Goal: Task Accomplishment & Management: Manage account settings

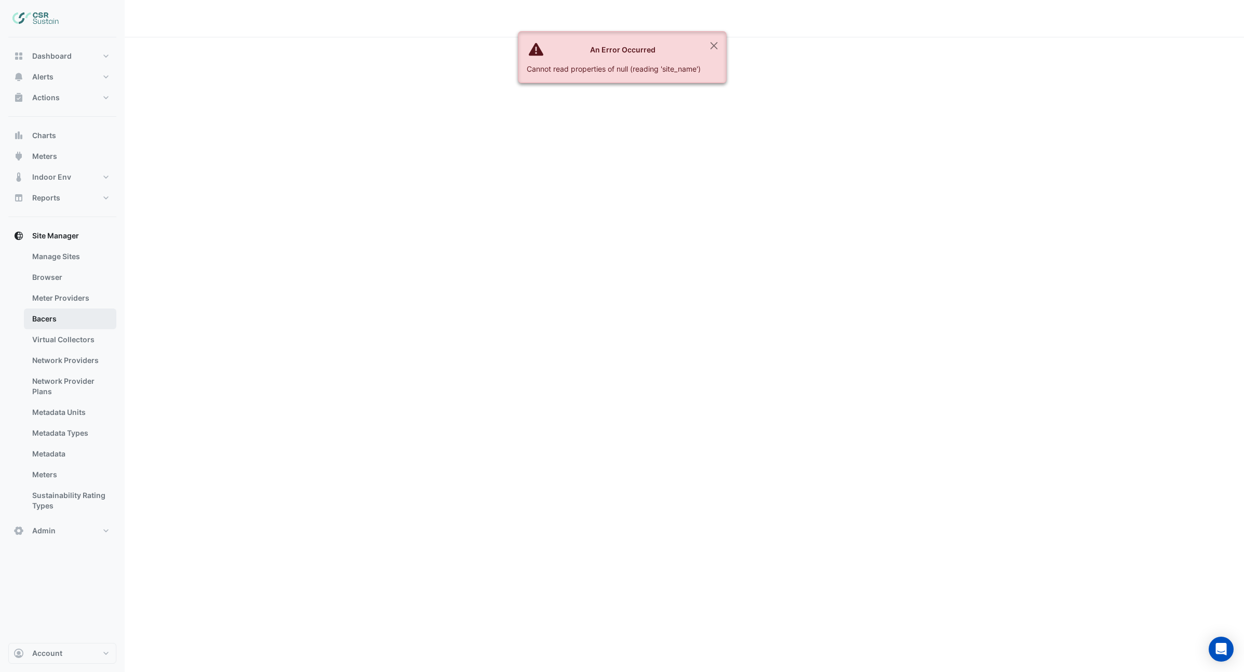
click at [49, 316] on link "Bacers" at bounding box center [70, 318] width 92 height 21
click at [715, 43] on button "Close" at bounding box center [714, 46] width 24 height 28
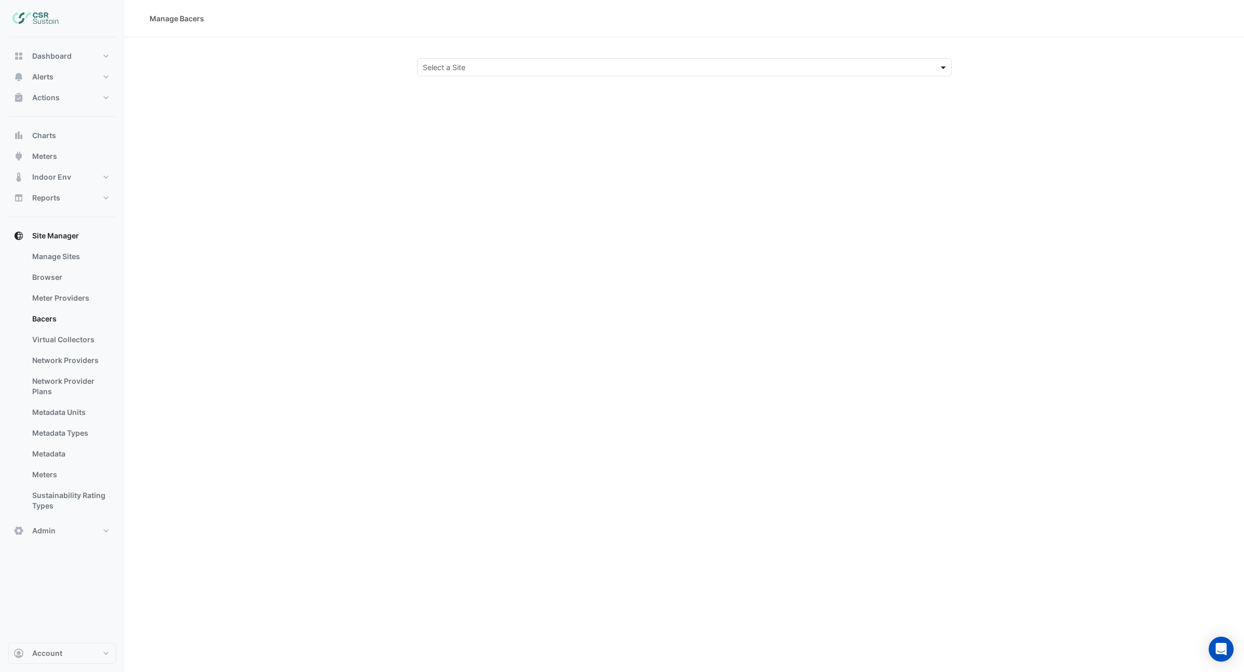
click at [944, 70] on span at bounding box center [944, 67] width 13 height 11
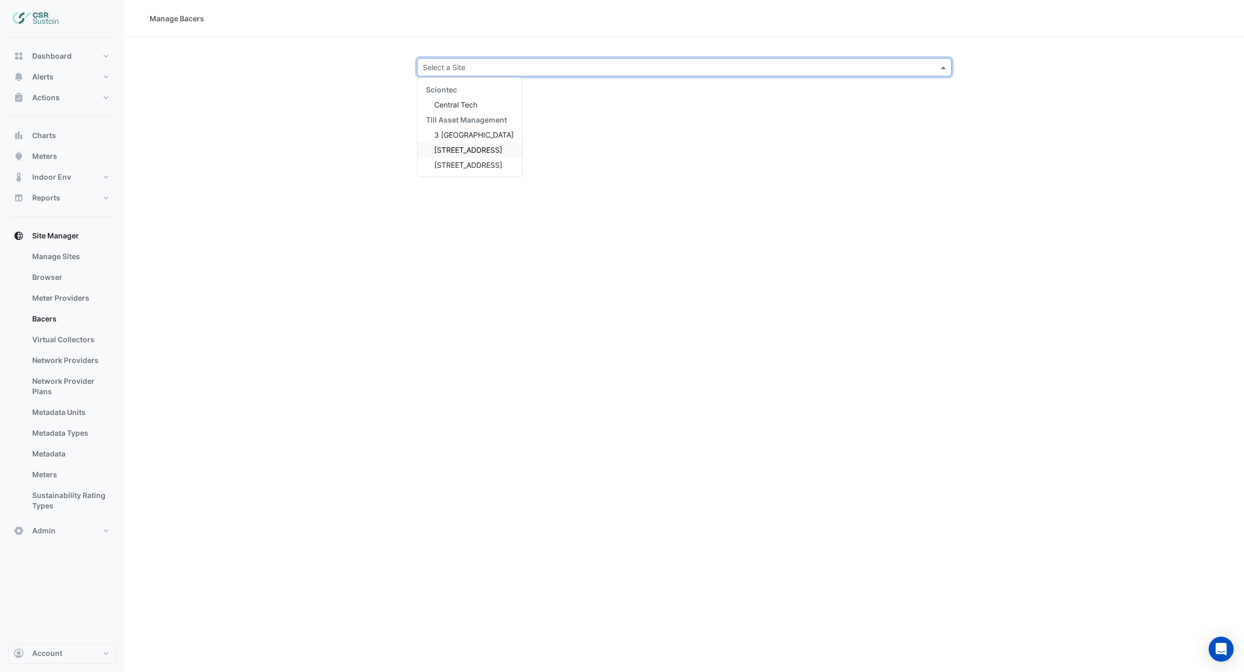
click at [466, 153] on span "[STREET_ADDRESS]" at bounding box center [468, 149] width 68 height 9
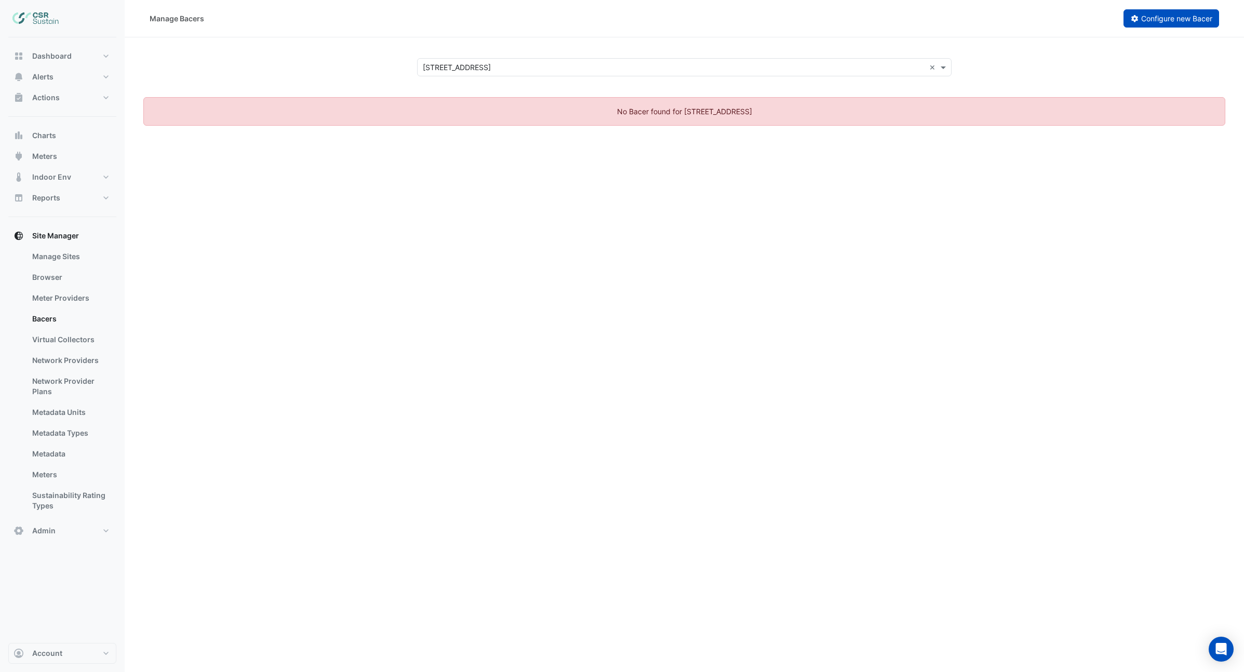
click at [1161, 20] on span "Configure new Bacer" at bounding box center [1176, 18] width 71 height 9
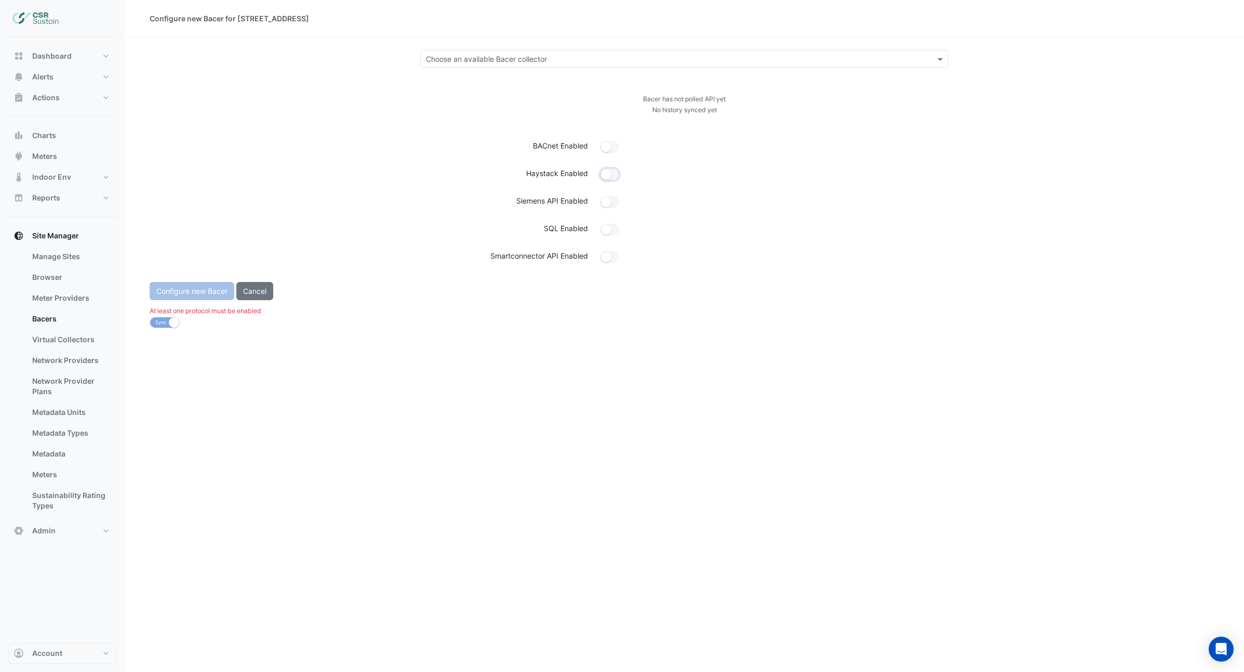
click at [608, 173] on small "button" at bounding box center [606, 174] width 10 height 10
click at [622, 64] on div "Choose an available Bacer collector" at bounding box center [684, 59] width 529 height 18
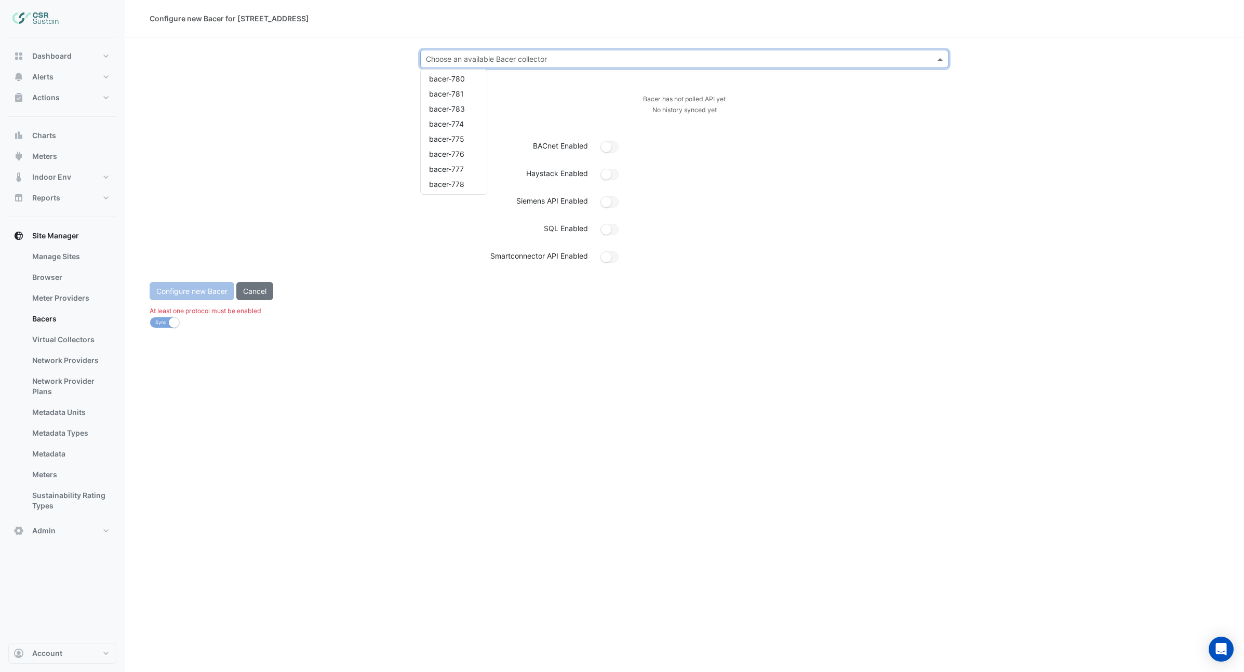
scroll to position [1571, 0]
click at [445, 151] on span "bacer-821" at bounding box center [446, 152] width 35 height 9
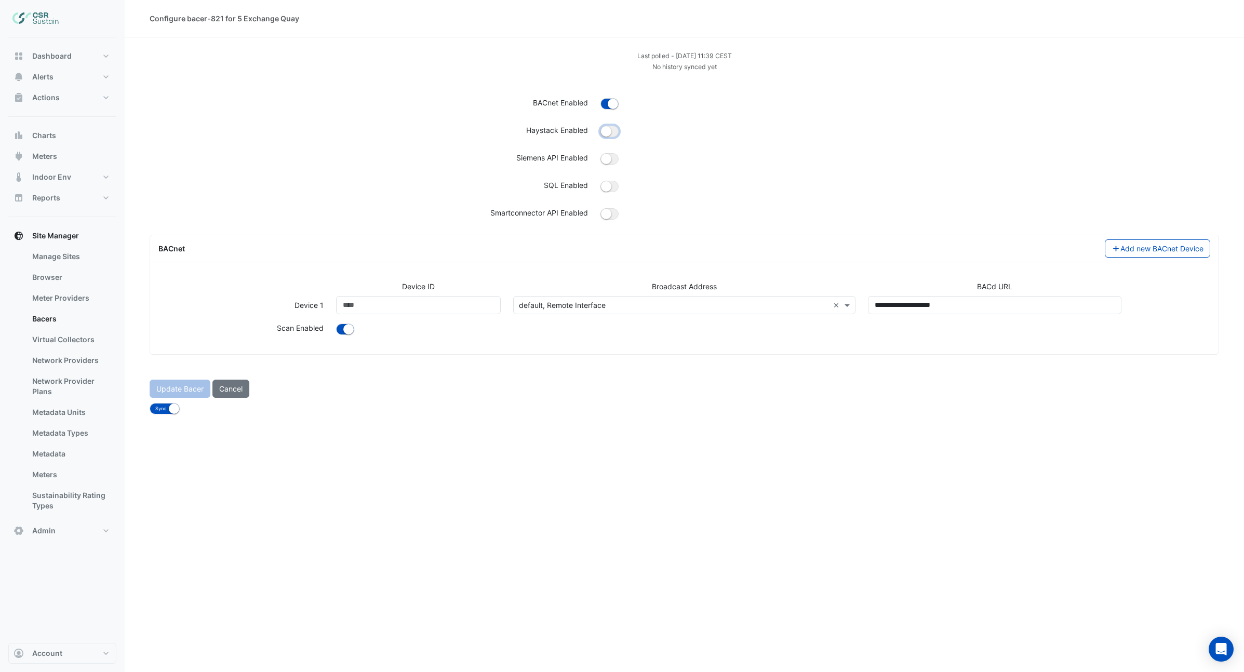
click at [610, 132] on small "button" at bounding box center [606, 131] width 10 height 10
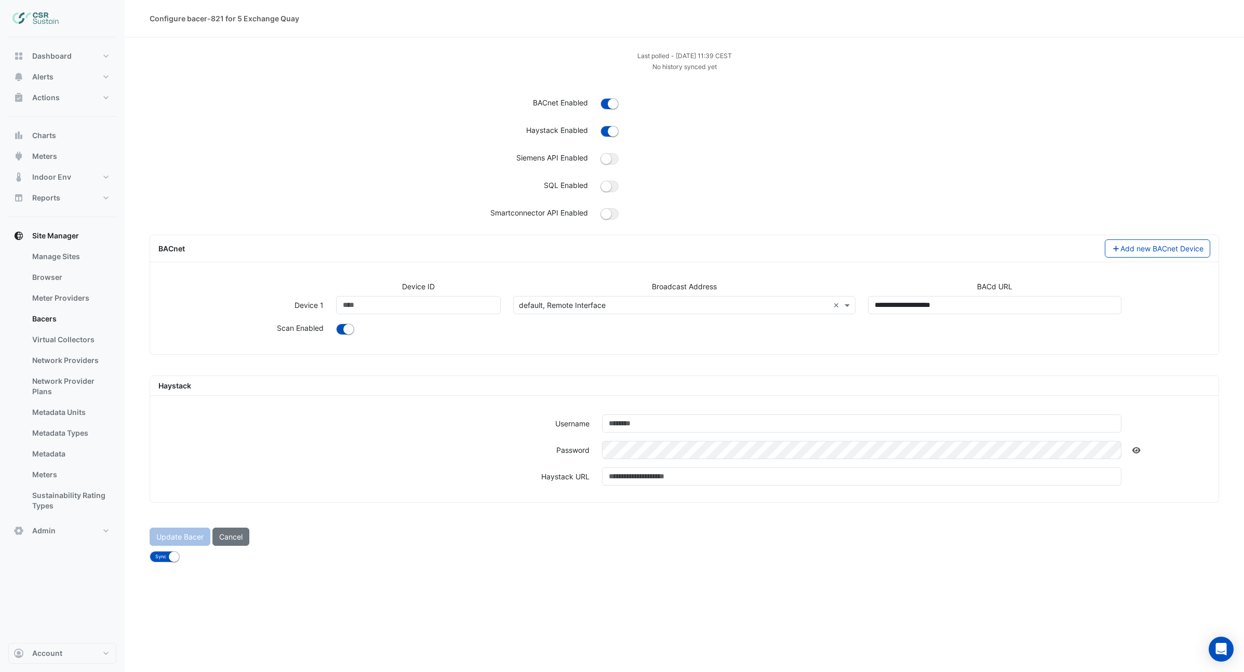
click at [715, 305] on input "text" at bounding box center [674, 305] width 310 height 11
click at [562, 328] on span "[TECHNICAL_ID], enp2s0" at bounding box center [565, 327] width 86 height 9
click at [682, 423] on input "text" at bounding box center [862, 423] width 520 height 18
click at [494, 450] on div "Username Password Haystack URL" at bounding box center [684, 454] width 1068 height 96
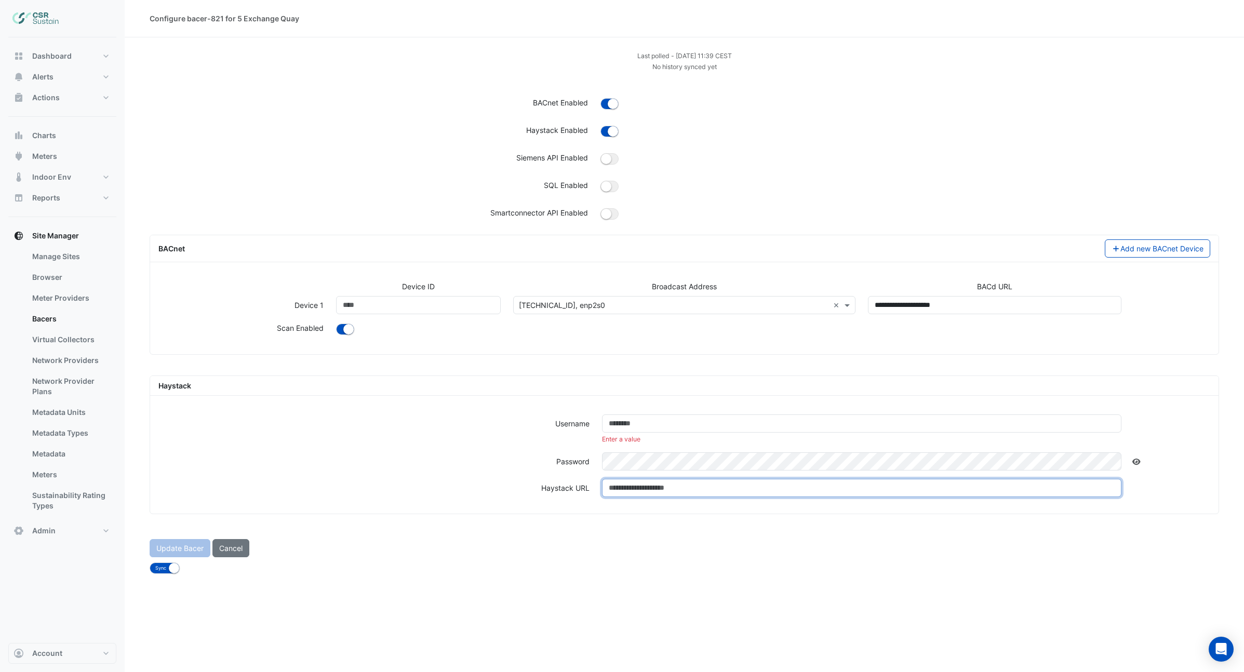
click at [690, 487] on input "text" at bounding box center [862, 488] width 520 height 18
click at [655, 491] on input "********" at bounding box center [862, 488] width 520 height 18
paste input "**********"
type input "**********"
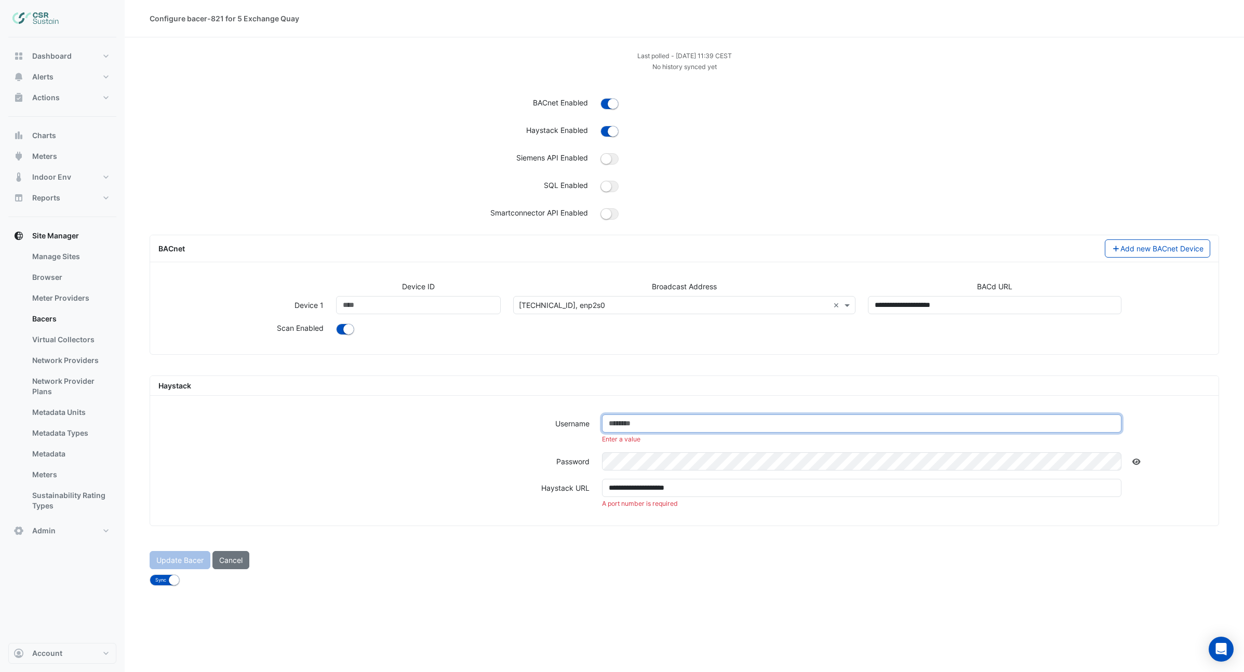
click at [678, 423] on input "text" at bounding box center [862, 423] width 520 height 18
click at [817, 555] on div "Update Bacer Cancel" at bounding box center [684, 560] width 1082 height 18
click at [644, 426] on input "text" at bounding box center [862, 423] width 520 height 18
click at [400, 502] on div "Haystack URL" at bounding box center [374, 498] width 444 height 38
click at [607, 134] on button "button" at bounding box center [609, 131] width 18 height 11
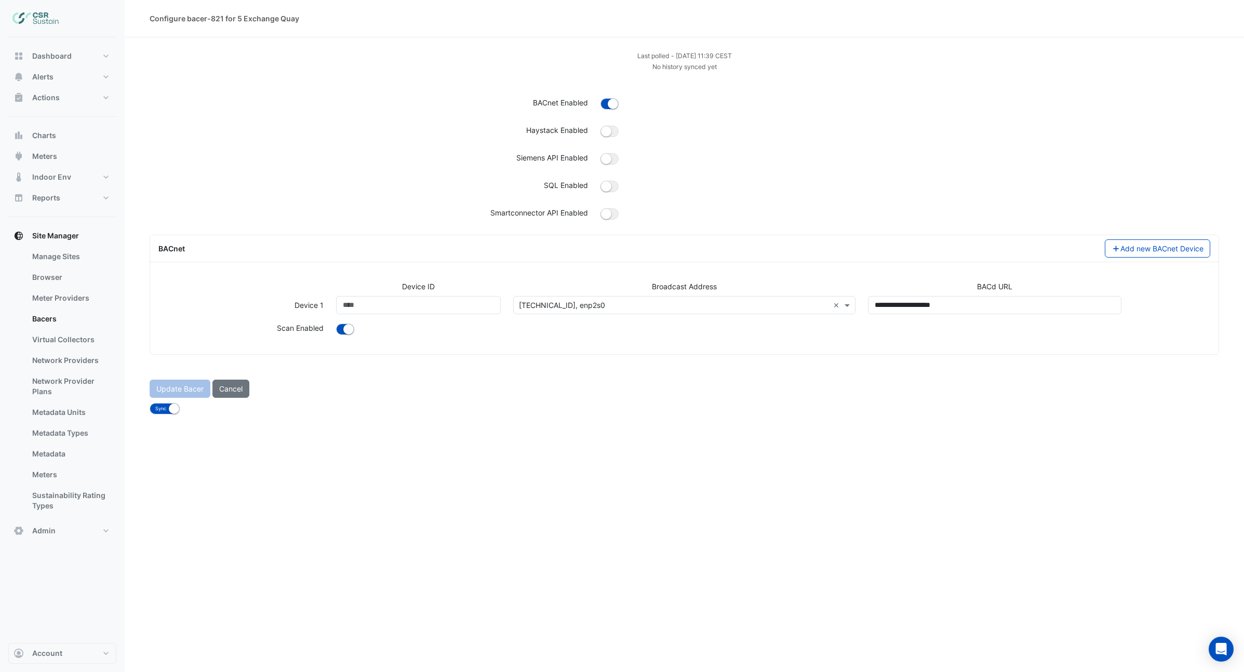
click at [181, 384] on div "Update Bacer Cancel" at bounding box center [684, 389] width 1082 height 18
click at [609, 101] on small "button" at bounding box center [613, 104] width 10 height 10
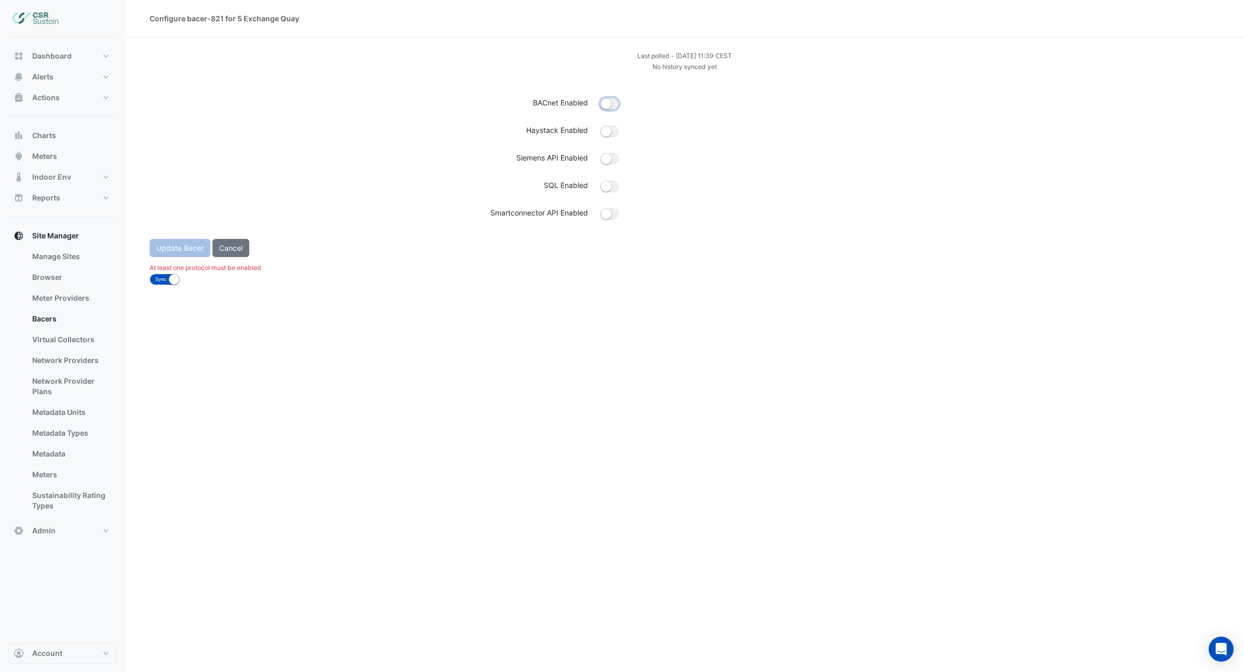
click at [609, 101] on small "button" at bounding box center [606, 104] width 10 height 10
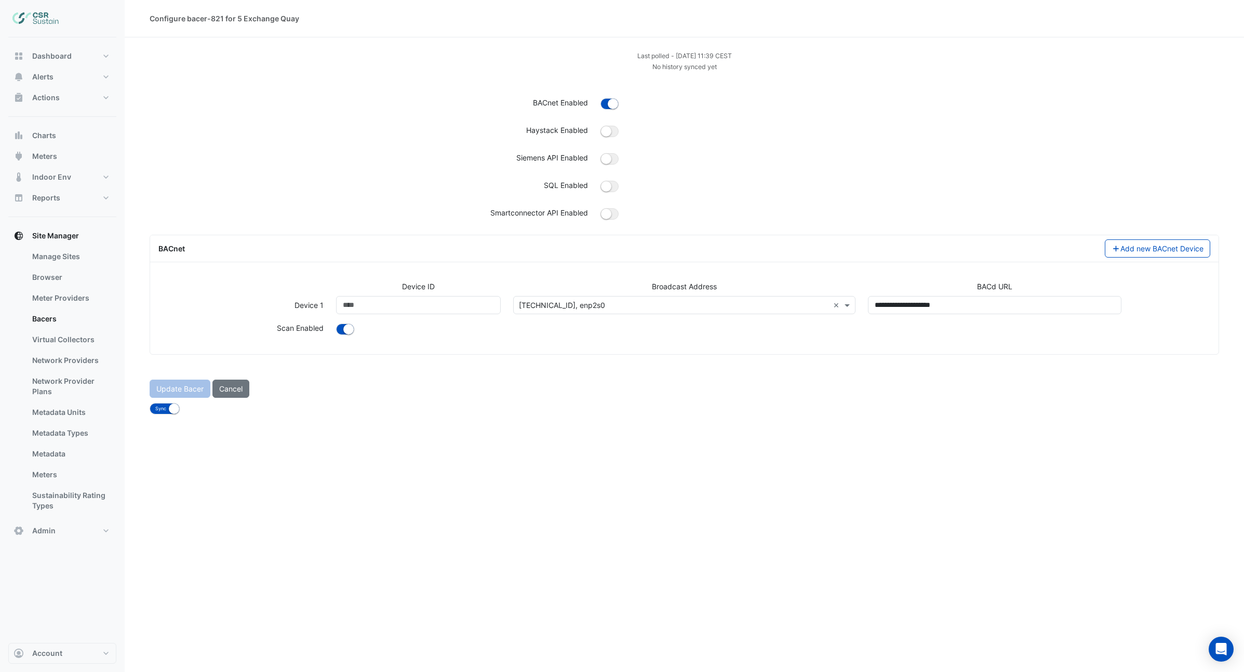
click at [191, 386] on div "Update Bacer Cancel" at bounding box center [684, 389] width 1082 height 18
click at [811, 305] on input "text" at bounding box center [674, 305] width 310 height 11
click at [577, 326] on span "[TECHNICAL_ID], enp2s0" at bounding box center [565, 327] width 86 height 9
click at [232, 393] on button "Cancel" at bounding box center [230, 389] width 37 height 18
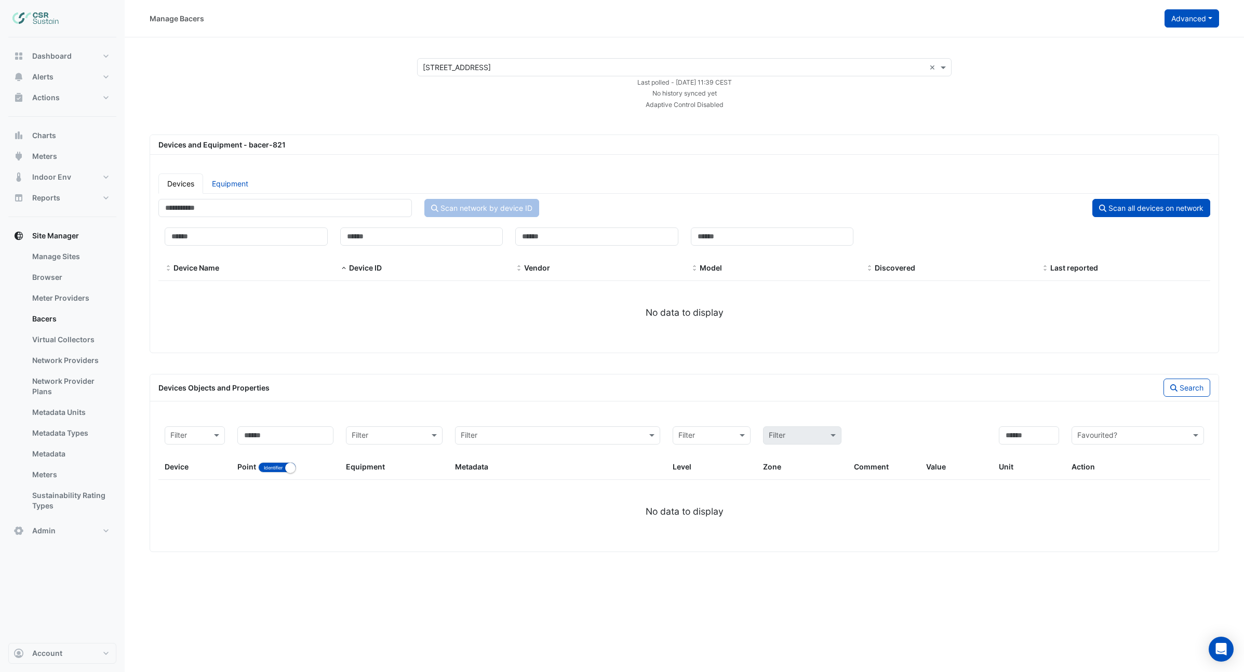
click at [1176, 23] on button "Advanced" at bounding box center [1191, 18] width 55 height 18
click at [1141, 85] on span "Configure bacer-821" at bounding box center [1139, 86] width 70 height 9
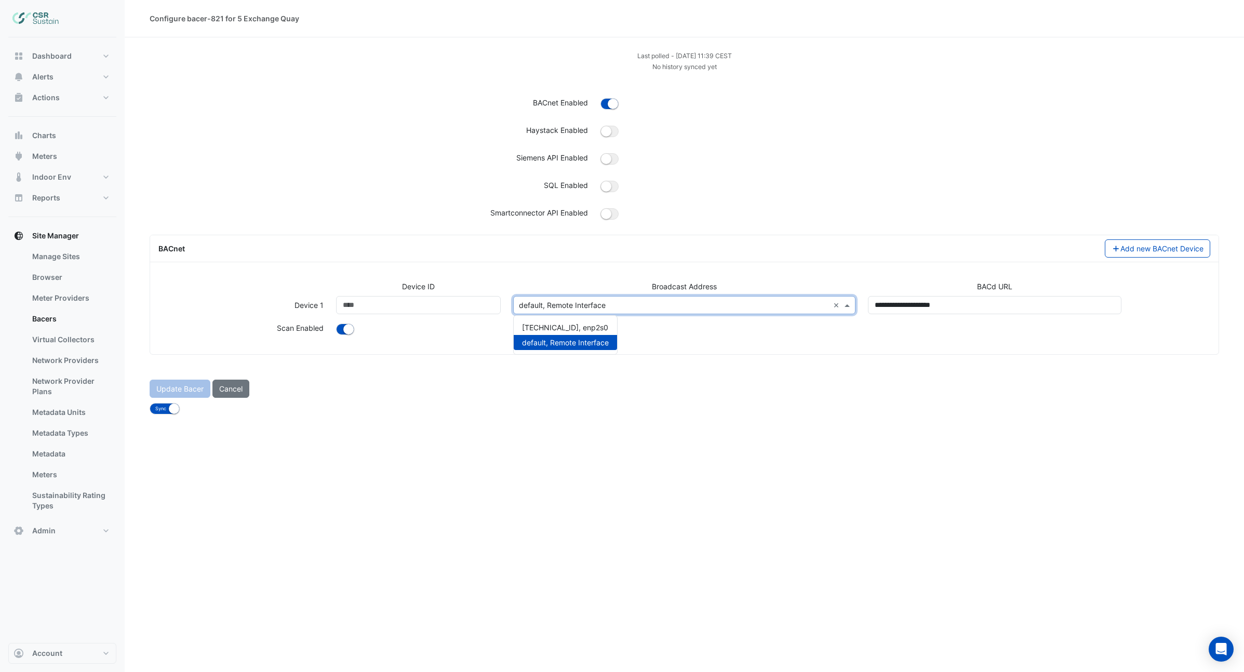
click at [715, 305] on input "text" at bounding box center [674, 305] width 310 height 11
click at [578, 329] on span "[TECHNICAL_ID], enp2s0" at bounding box center [565, 327] width 86 height 9
click at [176, 391] on button "Update Bacer" at bounding box center [180, 389] width 61 height 18
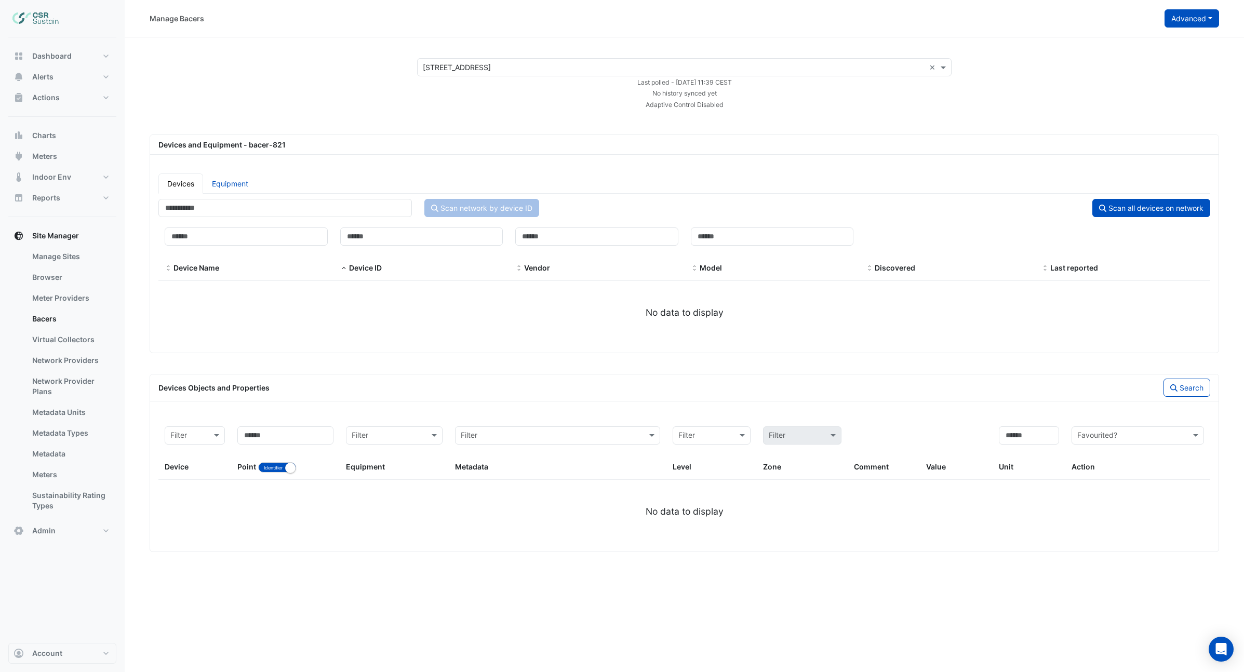
click at [1188, 17] on button "Advanced" at bounding box center [1191, 18] width 55 height 18
click at [1128, 87] on span "Configure bacer-821" at bounding box center [1139, 86] width 70 height 9
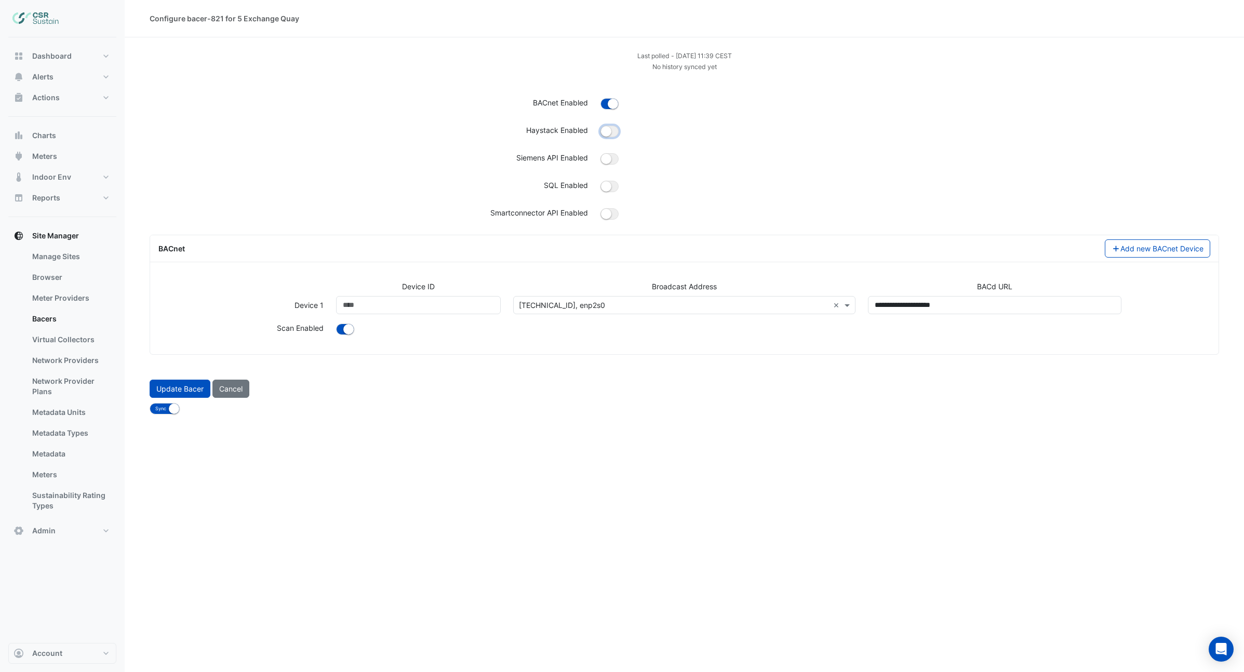
click at [609, 131] on small "button" at bounding box center [606, 131] width 10 height 10
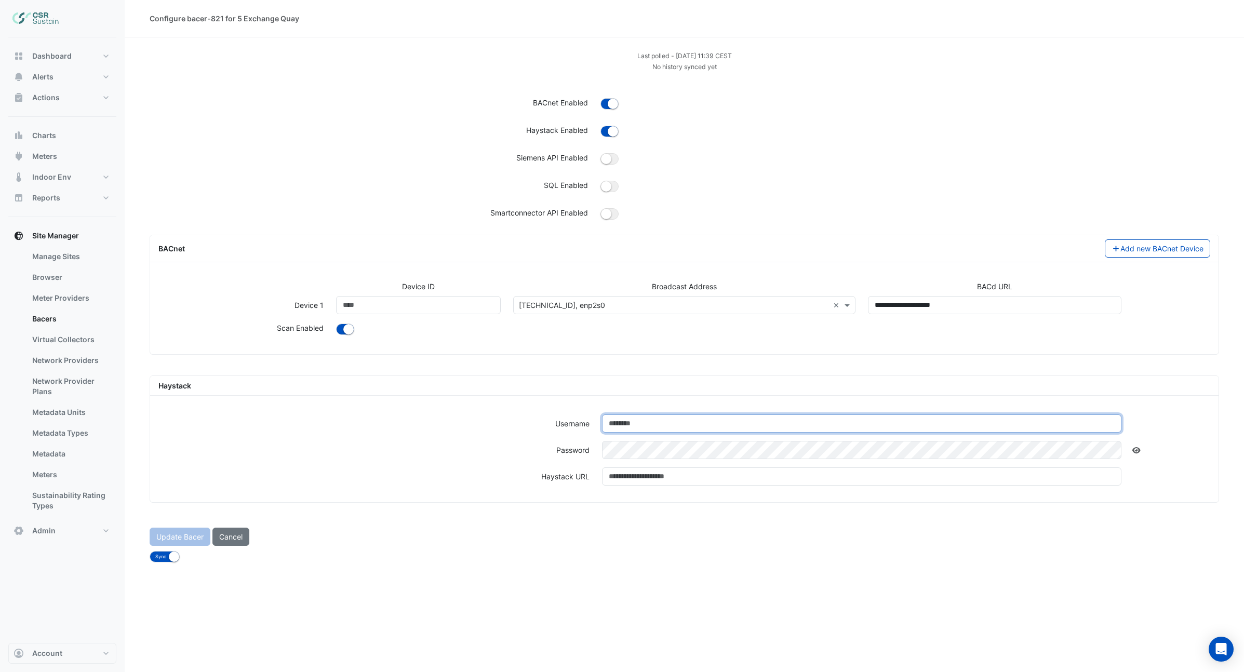
click at [631, 427] on input "text" at bounding box center [862, 423] width 520 height 18
type input "***"
click at [420, 493] on div "Haystack URL" at bounding box center [374, 480] width 444 height 26
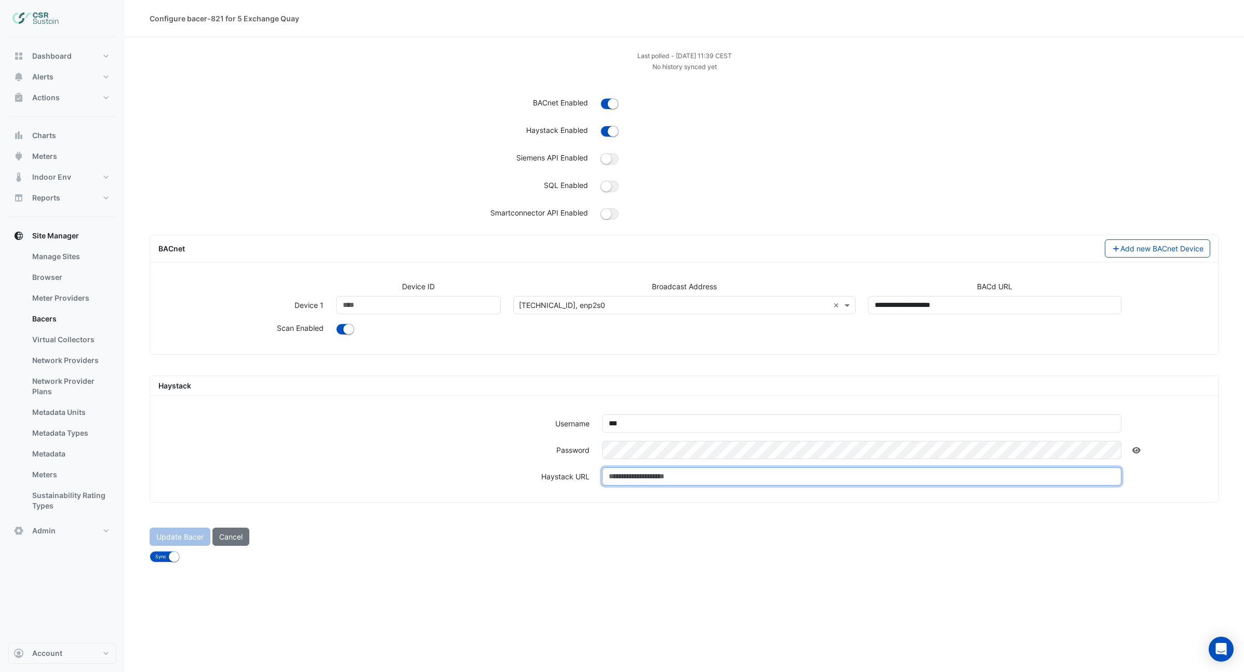
click at [630, 480] on input "text" at bounding box center [862, 476] width 520 height 18
paste input "**********"
type input "**********"
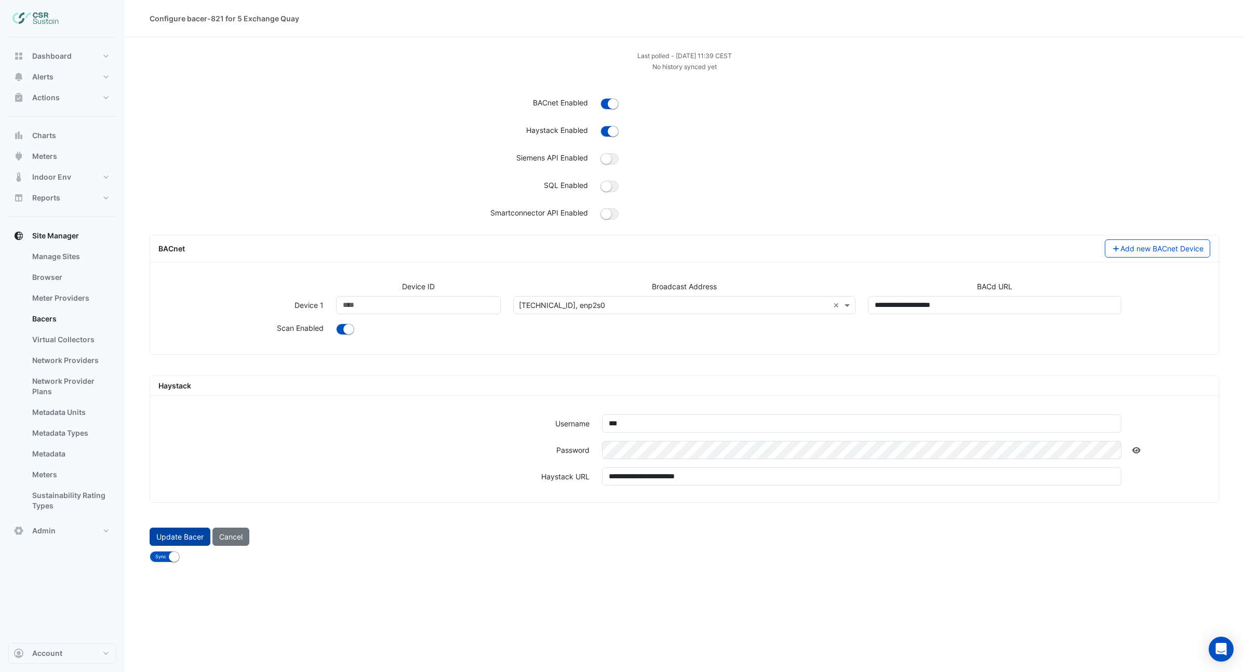
click at [178, 540] on button "Update Bacer" at bounding box center [180, 537] width 61 height 18
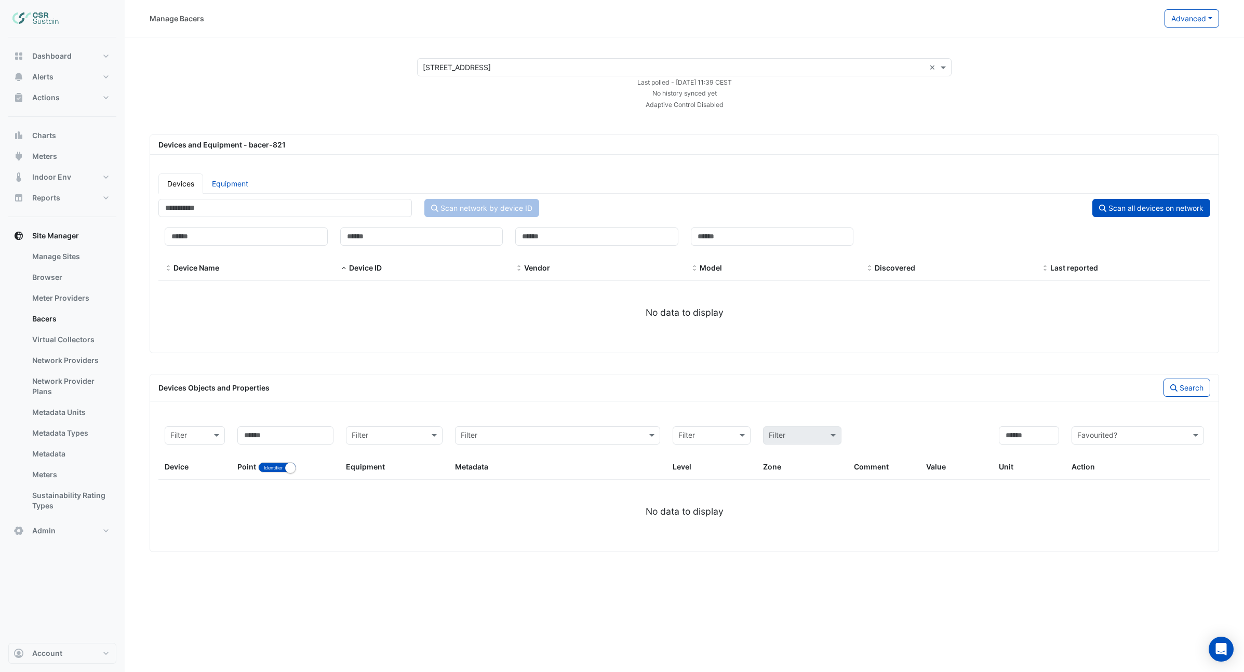
click at [876, 69] on input "text" at bounding box center [674, 67] width 503 height 11
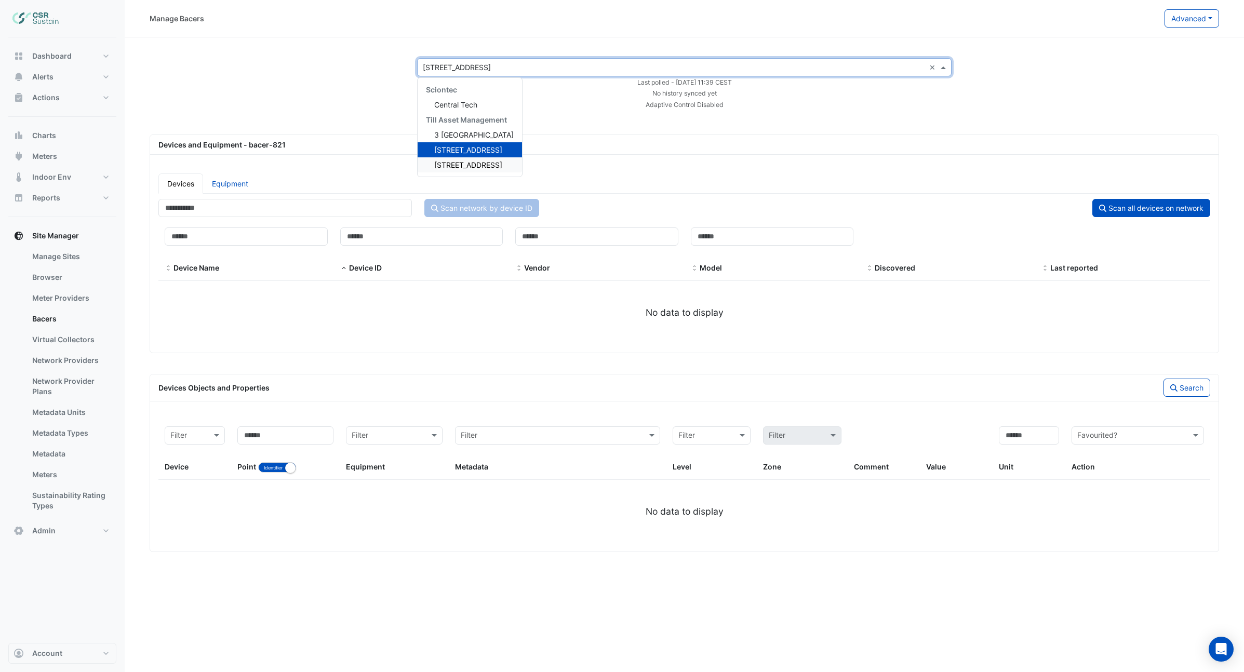
click at [447, 166] on span "[STREET_ADDRESS]" at bounding box center [468, 164] width 68 height 9
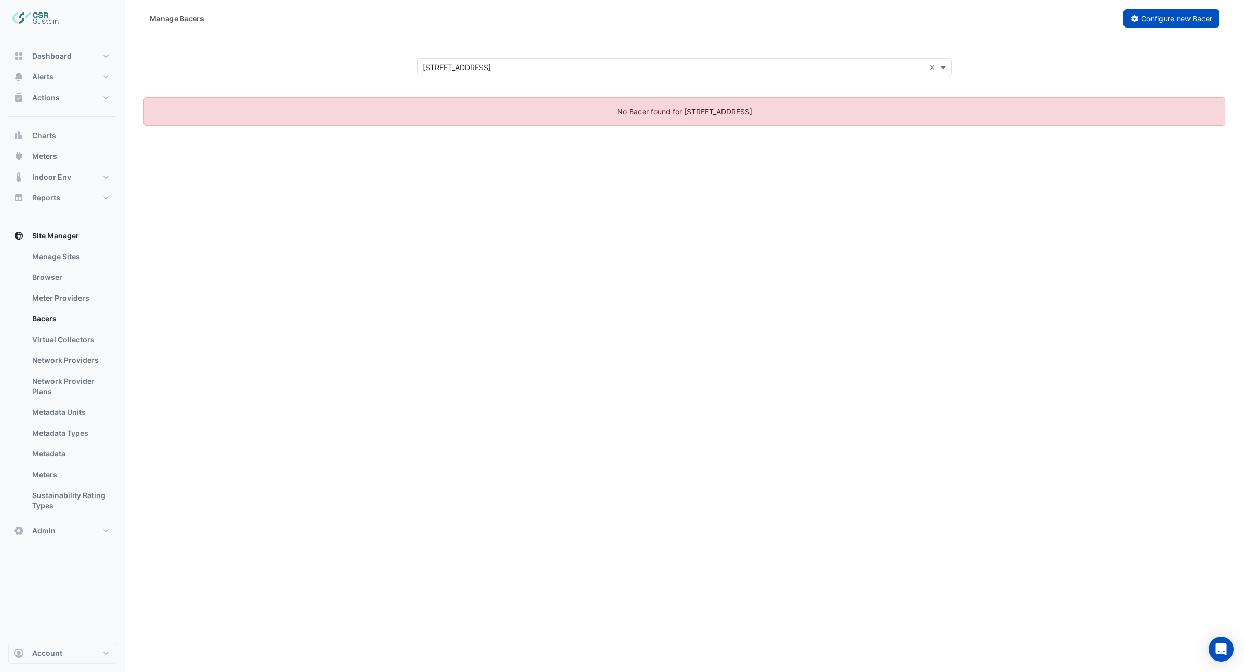
click at [1159, 26] on button "Configure new Bacer" at bounding box center [1171, 18] width 96 height 18
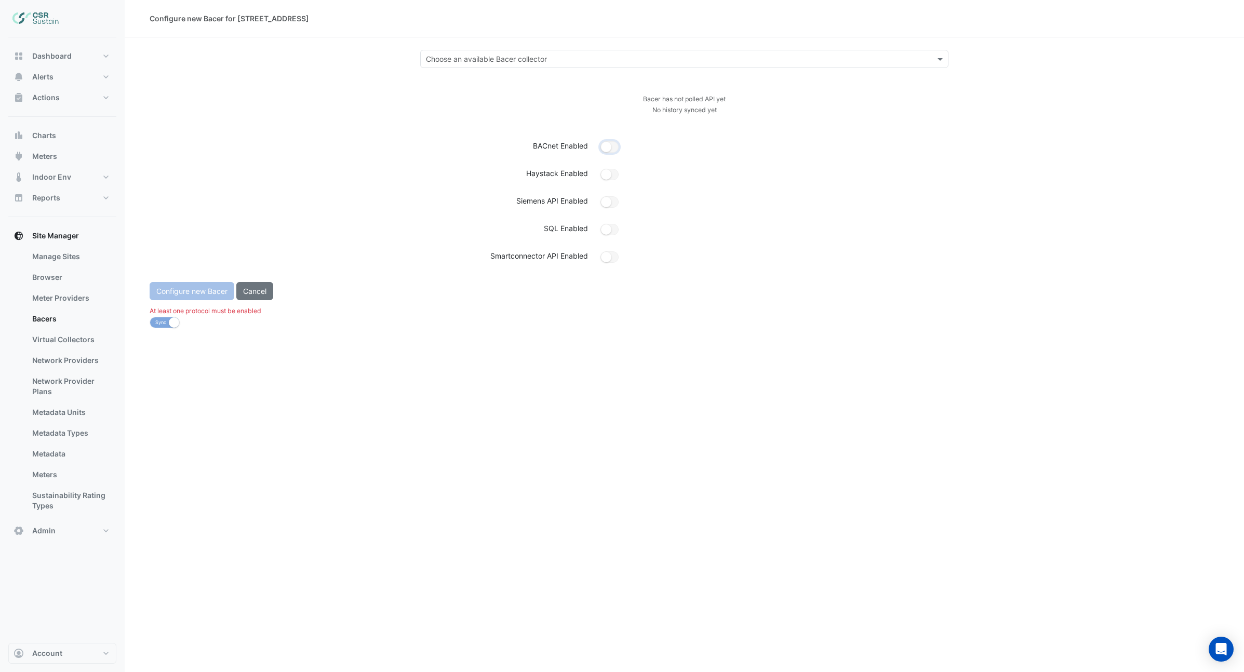
click at [606, 147] on small "button" at bounding box center [606, 147] width 10 height 10
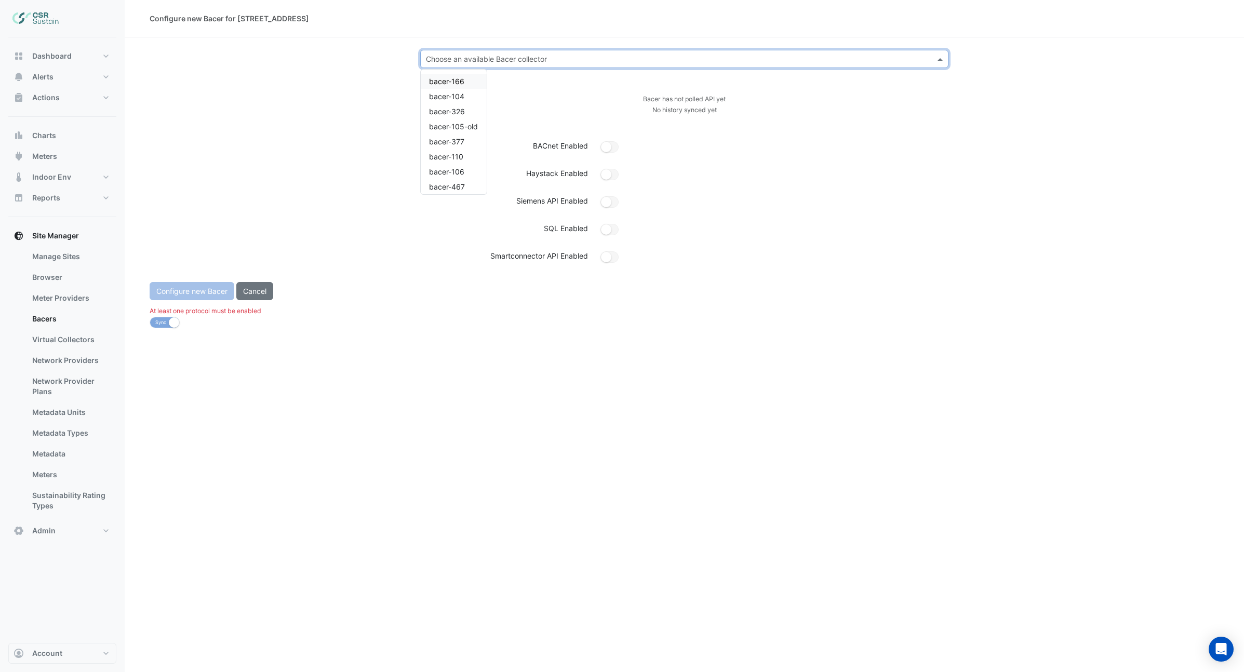
click at [628, 58] on input "text" at bounding box center [674, 59] width 496 height 11
click at [452, 169] on span "bacer-822" at bounding box center [446, 167] width 35 height 9
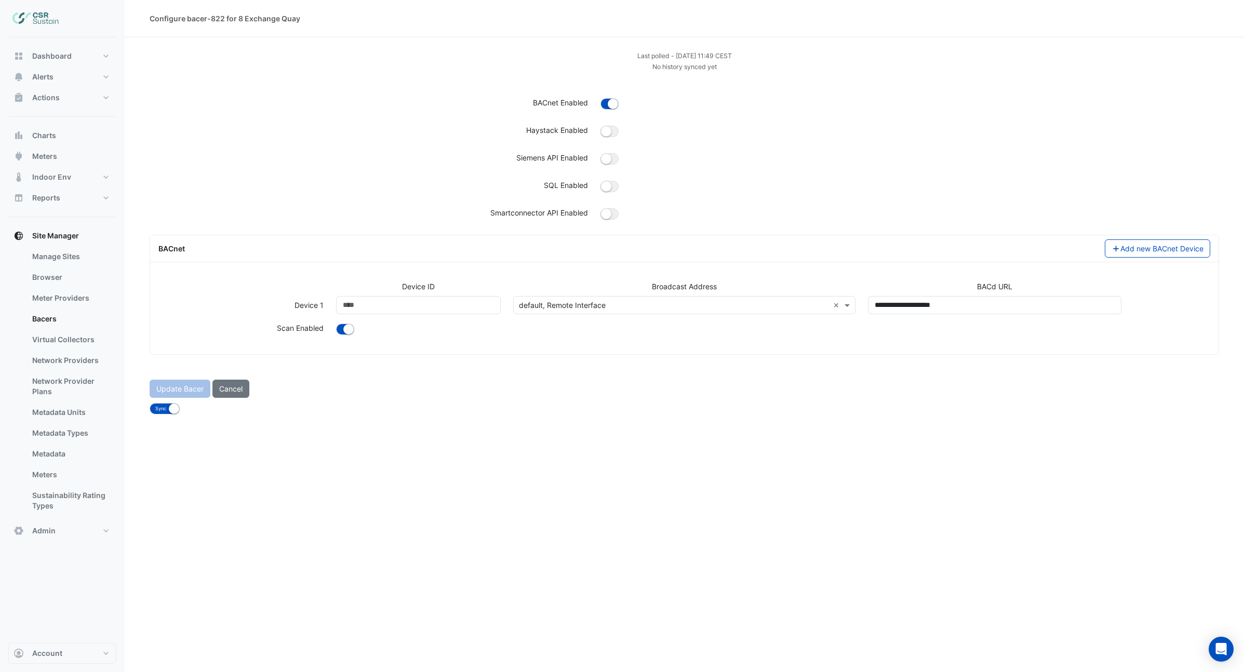
click at [674, 307] on input "text" at bounding box center [674, 305] width 310 height 11
click at [562, 326] on span "[TECHNICAL_ID], enp2s0" at bounding box center [565, 327] width 86 height 9
click at [607, 132] on small "button" at bounding box center [606, 131] width 10 height 10
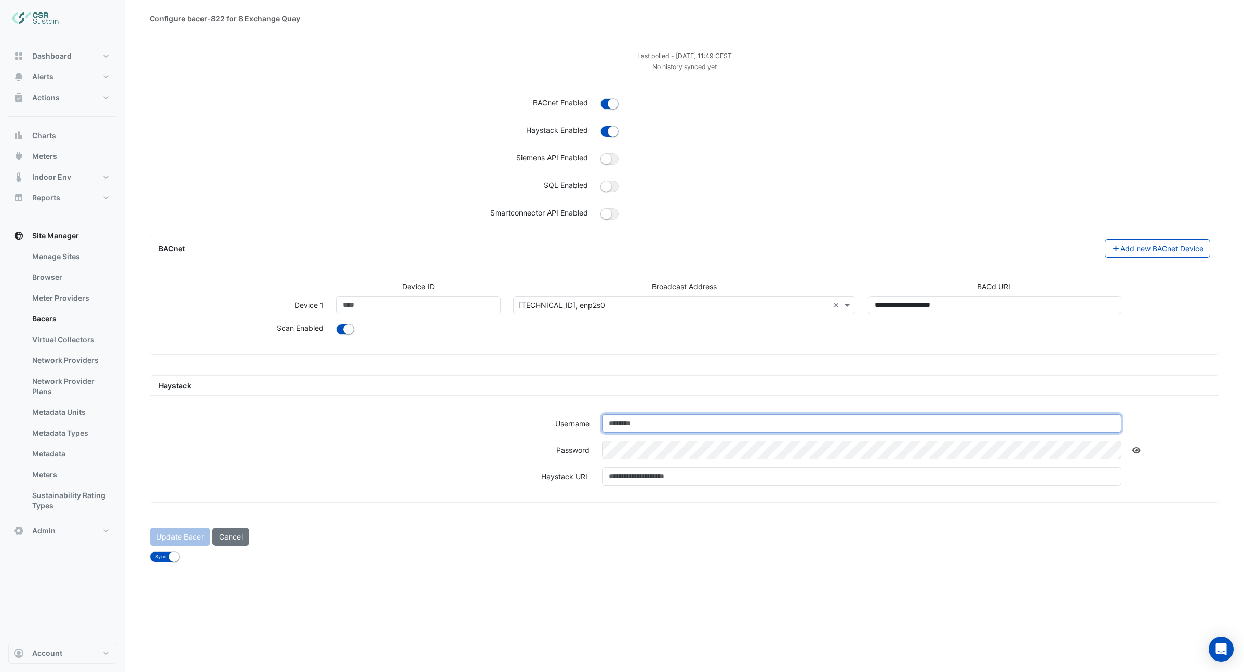
click at [629, 426] on input "text" at bounding box center [862, 423] width 520 height 18
type input "***"
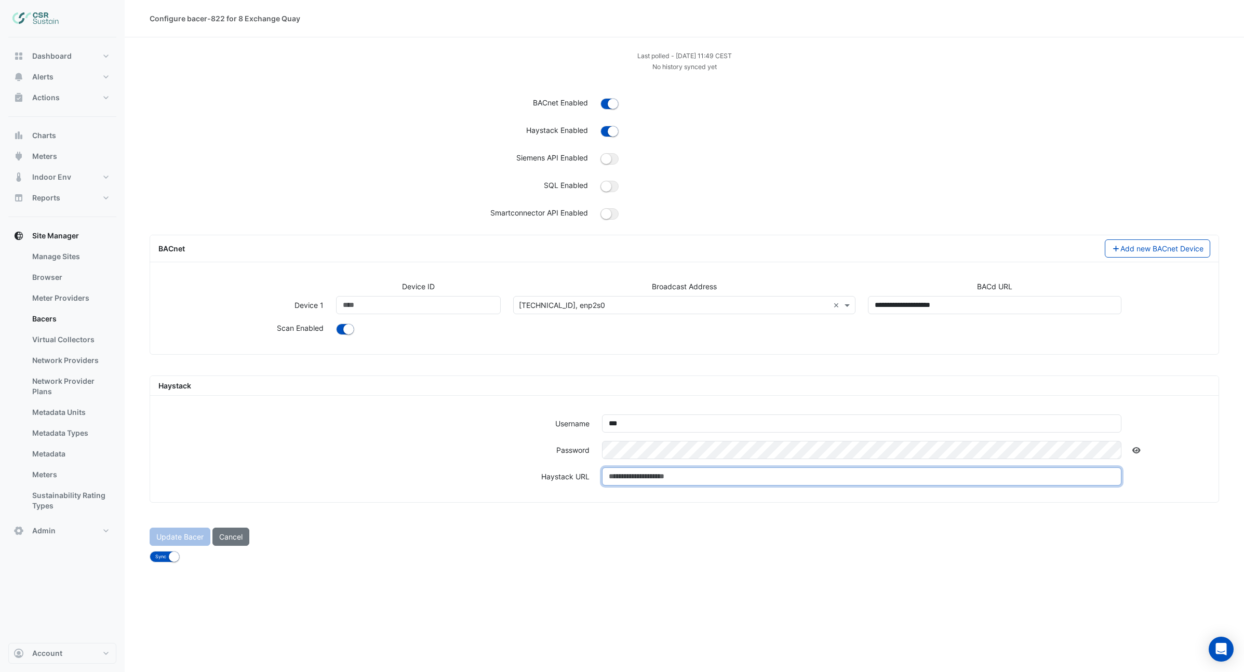
click at [766, 478] on input "text" at bounding box center [862, 476] width 520 height 18
type input "*"
paste input "**********"
type input "**********"
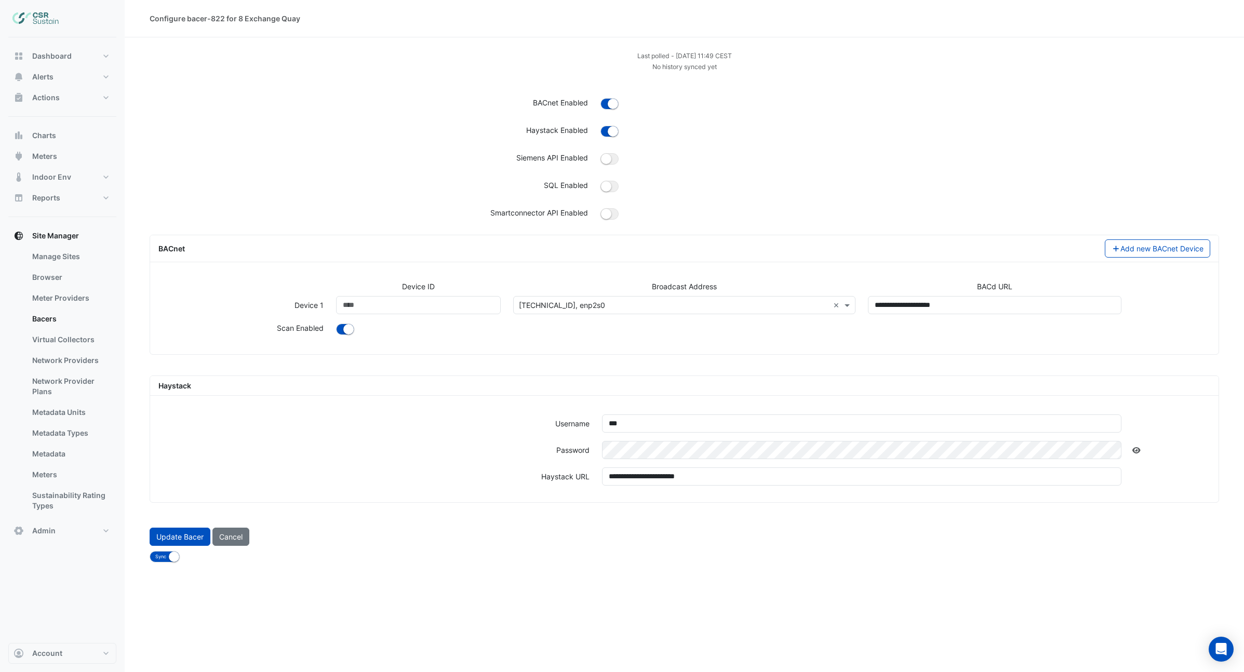
click at [1136, 450] on icon at bounding box center [1136, 450] width 8 height 6
click at [172, 538] on button "Update Bacer" at bounding box center [180, 537] width 61 height 18
